Goal: Information Seeking & Learning: Learn about a topic

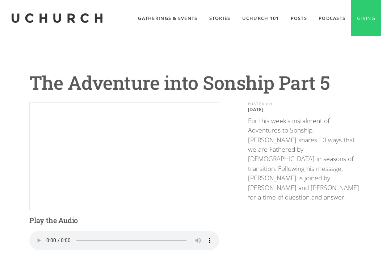
click at [211, 19] on link "Stories" at bounding box center [220, 18] width 33 height 36
click at [260, 23] on link "UChurch 101" at bounding box center [261, 18] width 49 height 36
click at [369, 54] on div "The Adventure into Sonship Part 5 Play the Audio Your browser does not support …" at bounding box center [195, 221] width 391 height 371
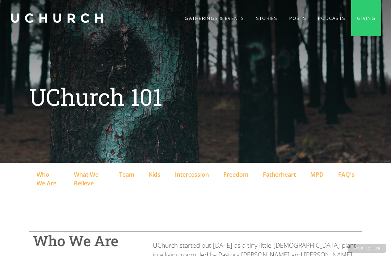
click at [285, 174] on div "Fatherheart" at bounding box center [279, 174] width 33 height 9
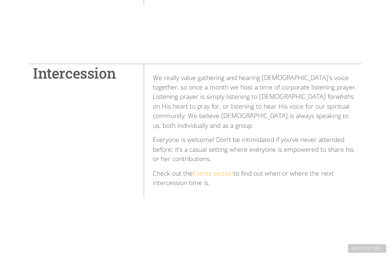
scroll to position [1261, 0]
